Goal: Information Seeking & Learning: Learn about a topic

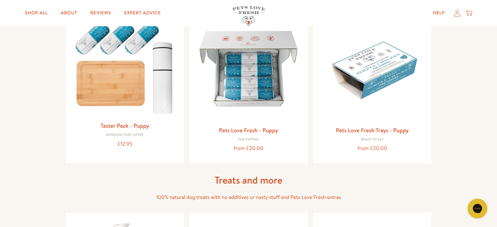
scroll to position [261, 0]
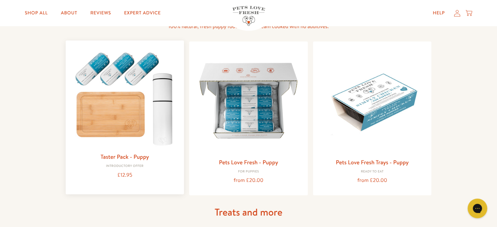
click at [99, 70] on img at bounding box center [125, 98] width 108 height 104
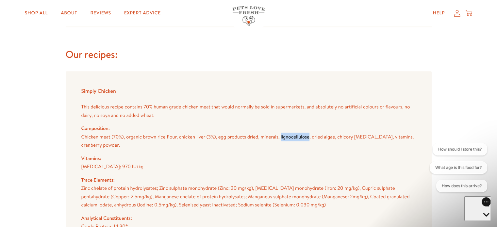
drag, startPoint x: 280, startPoint y: 128, endPoint x: 308, endPoint y: 127, distance: 27.8
click at [308, 133] on p "Chicken meat (70%), organic brown rice flour, chicken liver (3%), egg products …" at bounding box center [248, 141] width 334 height 17
copy p "lignocellulose"
